Goal: Use online tool/utility

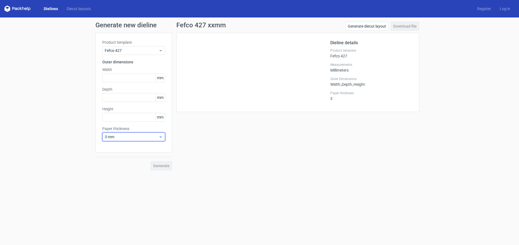
click at [159, 136] on icon at bounding box center [161, 137] width 4 height 4
click at [149, 177] on div "1.5 mm" at bounding box center [133, 175] width 59 height 9
click at [132, 79] on input "text" at bounding box center [133, 78] width 63 height 9
click at [137, 97] on input "text" at bounding box center [133, 97] width 63 height 9
click at [136, 79] on input "text" at bounding box center [133, 78] width 63 height 9
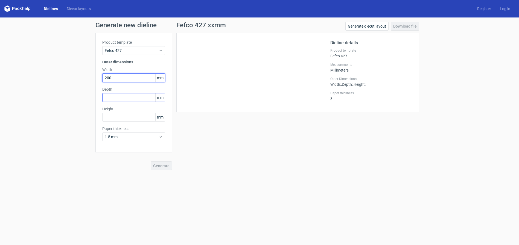
type input "200"
click at [136, 99] on input "text" at bounding box center [133, 97] width 63 height 9
type input "200"
click at [133, 119] on input "text" at bounding box center [133, 117] width 63 height 9
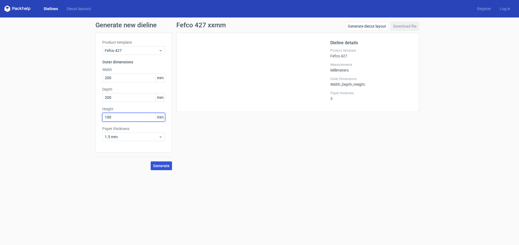
type input "100"
click at [160, 167] on span "Generate" at bounding box center [161, 166] width 16 height 4
